Goal: Information Seeking & Learning: Compare options

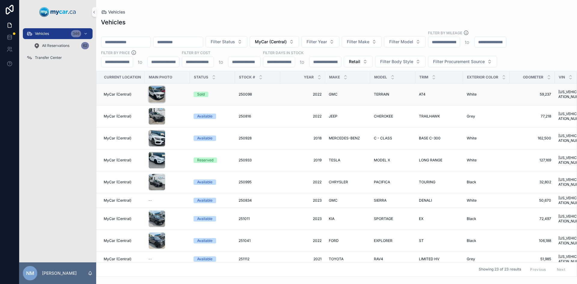
click at [155, 91] on div "scrollable content" at bounding box center [157, 94] width 17 height 17
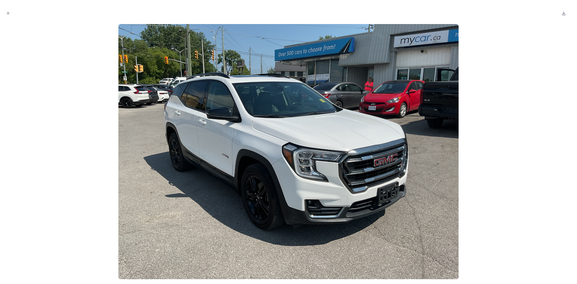
drag, startPoint x: 11, startPoint y: 13, endPoint x: 7, endPoint y: 13, distance: 3.9
click at [11, 13] on button "Close modal" at bounding box center [8, 13] width 7 height 7
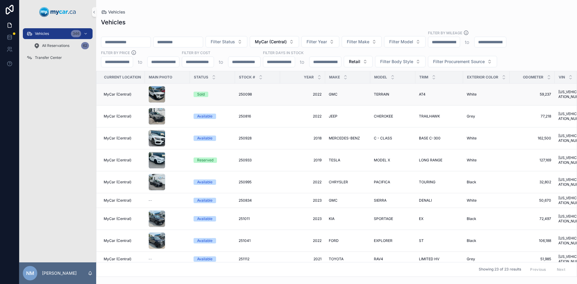
click at [138, 95] on div "MyCar (Central)" at bounding box center [123, 94] width 38 height 5
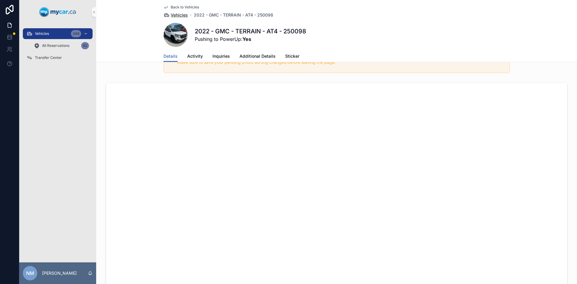
scroll to position [271, 0]
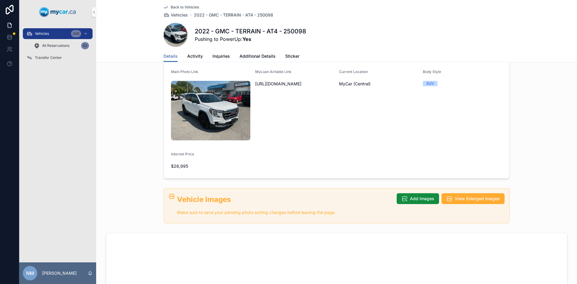
click at [174, 8] on span "Back to Vehicles" at bounding box center [185, 7] width 28 height 5
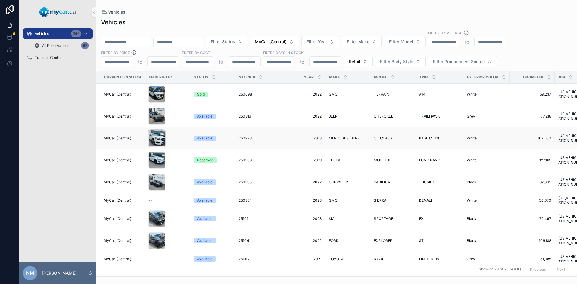
scroll to position [30, 0]
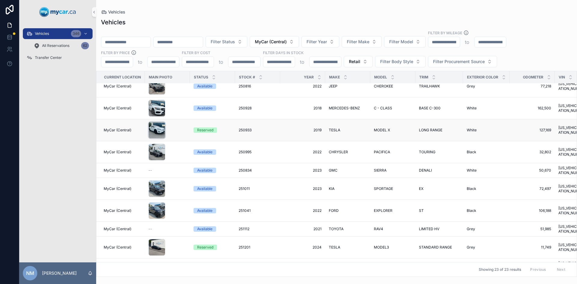
click at [158, 130] on div "scrollable content" at bounding box center [157, 130] width 17 height 17
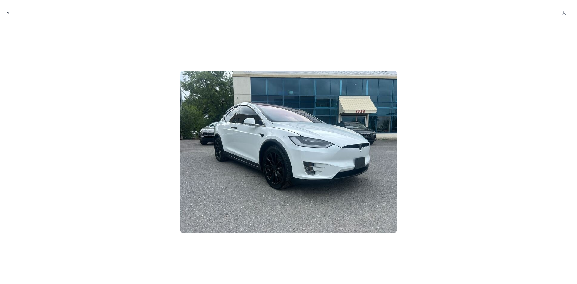
click at [9, 13] on icon "Close modal" at bounding box center [8, 13] width 2 height 2
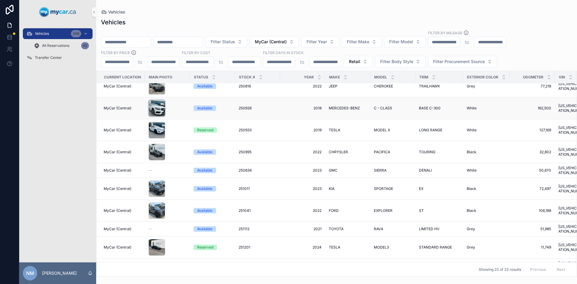
click at [161, 106] on div "scrollable content" at bounding box center [157, 108] width 17 height 17
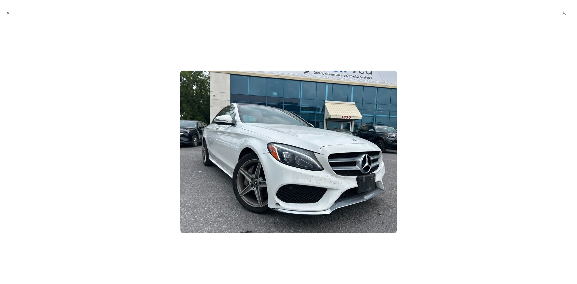
click at [6, 13] on icon "Close modal" at bounding box center [8, 13] width 4 height 4
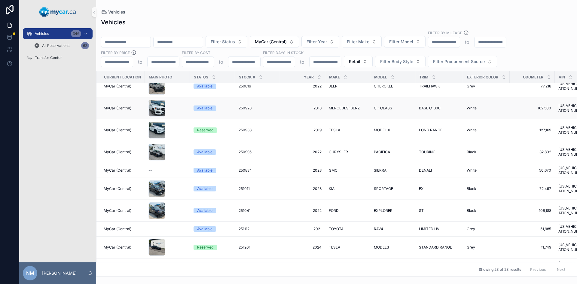
click at [183, 110] on div "scrollable content" at bounding box center [168, 108] width 38 height 17
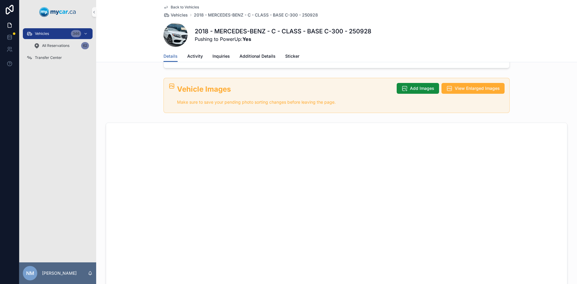
scroll to position [278, 0]
